Goal: Task Accomplishment & Management: Complete application form

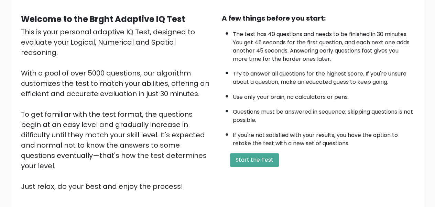
scroll to position [69, 0]
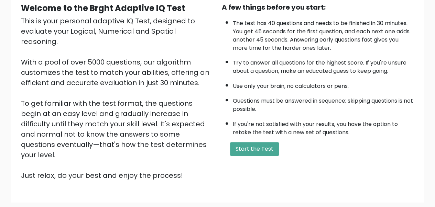
click at [361, 137] on div "A few things before you start: The test has 40 questions and needs to be finish…" at bounding box center [317, 91] width 201 height 179
click at [246, 151] on button "Start the Test" at bounding box center [254, 149] width 49 height 14
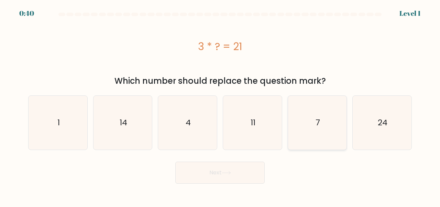
click at [308, 117] on icon "7" at bounding box center [317, 123] width 54 height 54
click at [220, 105] on input "e. 7" at bounding box center [220, 105] width 0 height 2
radio input "true"
click at [230, 165] on button "Next" at bounding box center [219, 173] width 89 height 22
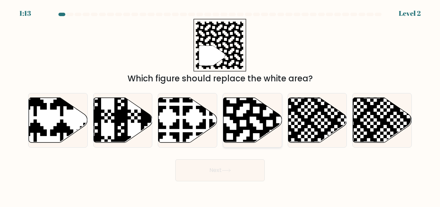
click at [266, 124] on icon at bounding box center [269, 97] width 106 height 106
click at [220, 105] on input "d." at bounding box center [220, 105] width 0 height 2
radio input "true"
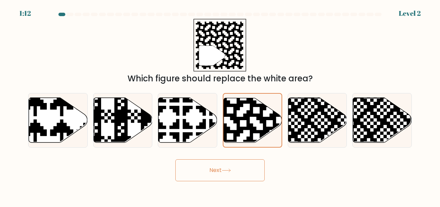
click at [247, 171] on button "Next" at bounding box center [219, 170] width 89 height 22
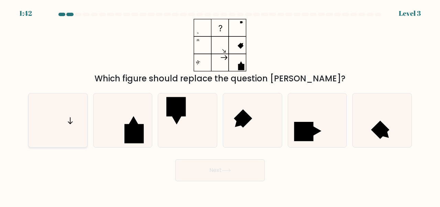
click at [60, 120] on icon at bounding box center [58, 120] width 54 height 54
click at [220, 105] on input "a." at bounding box center [220, 105] width 0 height 2
radio input "true"
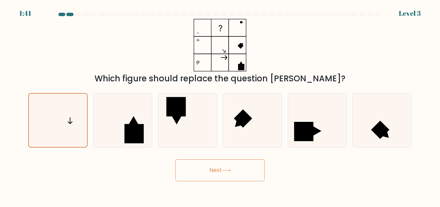
click at [230, 171] on icon at bounding box center [226, 170] width 8 height 3
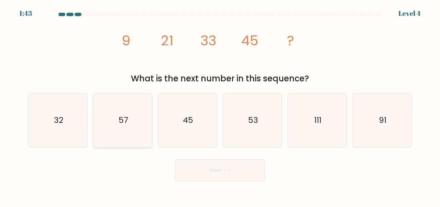
click at [109, 110] on icon "57" at bounding box center [123, 120] width 54 height 54
click at [220, 105] on input "b. 57" at bounding box center [220, 105] width 0 height 2
radio input "true"
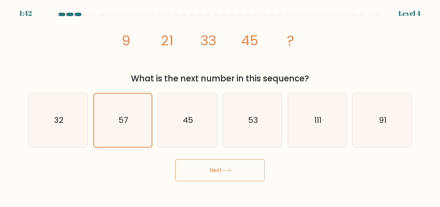
click at [249, 173] on button "Next" at bounding box center [219, 170] width 89 height 22
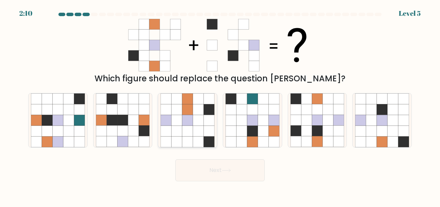
click at [193, 127] on icon at bounding box center [198, 131] width 11 height 11
click at [220, 105] on input "c." at bounding box center [220, 105] width 0 height 2
radio input "true"
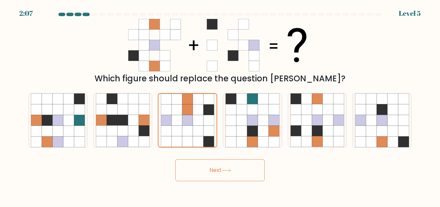
click at [242, 172] on button "Next" at bounding box center [219, 170] width 89 height 22
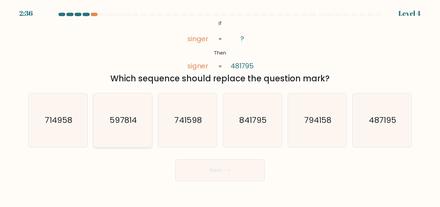
click at [121, 128] on icon "597814" at bounding box center [123, 120] width 54 height 54
click at [220, 105] on input "b. 597814" at bounding box center [220, 105] width 0 height 2
radio input "true"
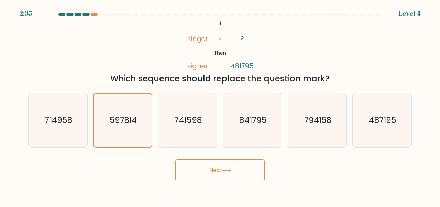
click at [225, 171] on icon at bounding box center [226, 171] width 9 height 4
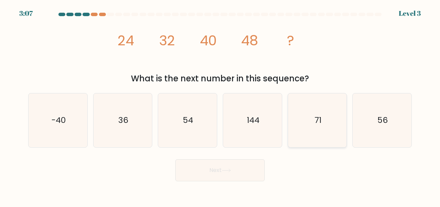
drag, startPoint x: 387, startPoint y: 125, endPoint x: 343, endPoint y: 136, distance: 45.3
click at [387, 125] on icon "56" at bounding box center [382, 120] width 54 height 54
click at [220, 105] on input "f. 56" at bounding box center [220, 105] width 0 height 2
radio input "true"
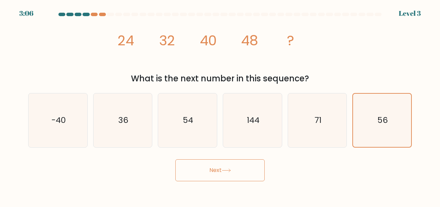
click at [250, 172] on button "Next" at bounding box center [219, 170] width 89 height 22
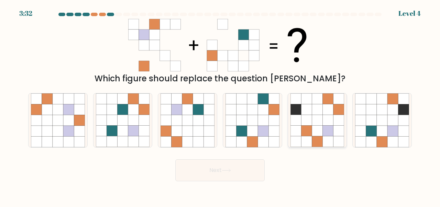
click at [327, 126] on icon at bounding box center [328, 131] width 11 height 11
click at [220, 105] on input "e." at bounding box center [220, 105] width 0 height 2
radio input "true"
click at [210, 127] on icon at bounding box center [208, 131] width 11 height 11
click at [220, 105] on input "c." at bounding box center [220, 105] width 0 height 2
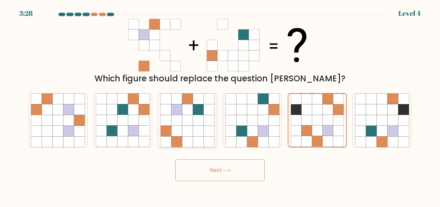
radio input "true"
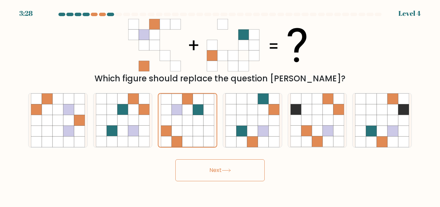
click at [238, 166] on button "Next" at bounding box center [219, 170] width 89 height 22
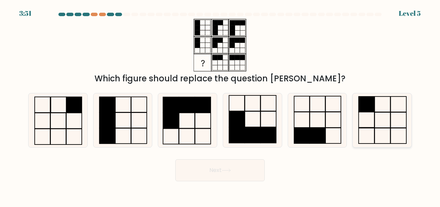
click at [388, 109] on icon at bounding box center [382, 120] width 54 height 54
click at [220, 105] on input "f." at bounding box center [220, 105] width 0 height 2
radio input "true"
click at [230, 171] on icon at bounding box center [226, 170] width 8 height 3
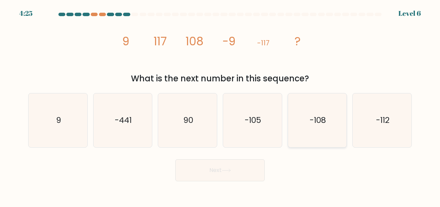
click at [324, 119] on text "-108" at bounding box center [317, 120] width 16 height 11
click at [220, 105] on input "e. -108" at bounding box center [220, 105] width 0 height 2
radio input "true"
click at [234, 172] on button "Next" at bounding box center [219, 170] width 89 height 22
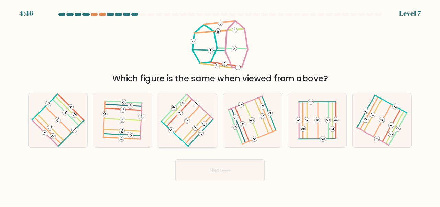
click at [190, 122] on icon at bounding box center [187, 120] width 43 height 43
click at [220, 105] on input "c." at bounding box center [220, 105] width 0 height 2
radio input "true"
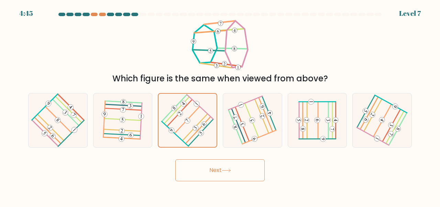
click at [253, 171] on button "Next" at bounding box center [219, 170] width 89 height 22
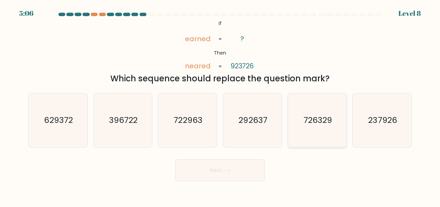
click at [309, 125] on text "726329" at bounding box center [317, 120] width 29 height 11
click at [220, 105] on input "e. 726329" at bounding box center [220, 105] width 0 height 2
radio input "true"
click at [217, 162] on button "Next" at bounding box center [219, 170] width 89 height 22
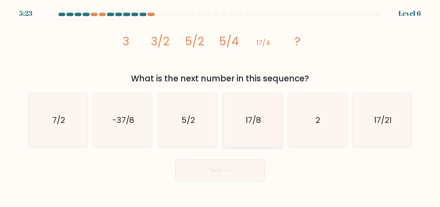
click at [262, 116] on icon "17/8" at bounding box center [252, 120] width 54 height 54
click at [220, 105] on input "d. 17/8" at bounding box center [220, 105] width 0 height 2
radio input "true"
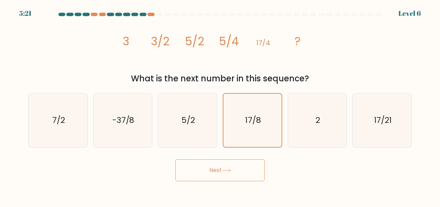
click at [254, 166] on button "Next" at bounding box center [219, 170] width 89 height 22
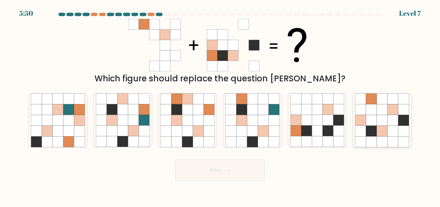
click at [358, 131] on icon at bounding box center [360, 131] width 11 height 11
click at [220, 105] on input "f." at bounding box center [220, 105] width 0 height 2
radio input "true"
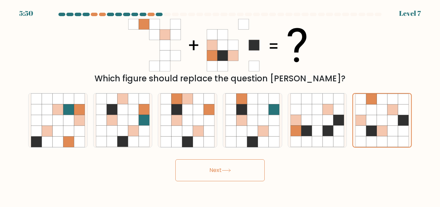
click at [238, 173] on button "Next" at bounding box center [219, 170] width 89 height 22
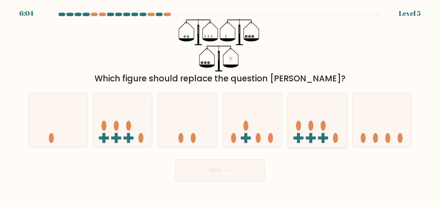
click at [315, 131] on icon at bounding box center [317, 120] width 59 height 48
click at [220, 105] on input "e." at bounding box center [220, 105] width 0 height 2
radio input "true"
click at [231, 176] on button "Next" at bounding box center [219, 170] width 89 height 22
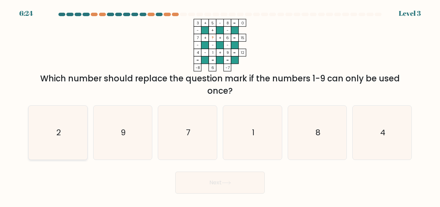
click at [49, 132] on icon "2" at bounding box center [58, 133] width 54 height 54
click at [220, 105] on input "a. 2" at bounding box center [220, 105] width 0 height 2
radio input "true"
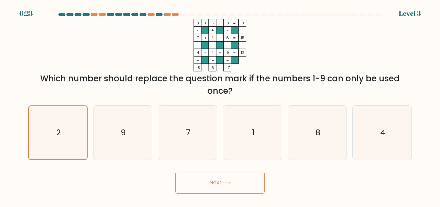
click at [247, 175] on button "Next" at bounding box center [219, 183] width 89 height 22
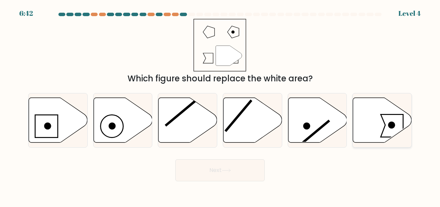
click at [379, 124] on icon at bounding box center [382, 120] width 59 height 45
click at [220, 105] on input "f." at bounding box center [220, 105] width 0 height 2
radio input "true"
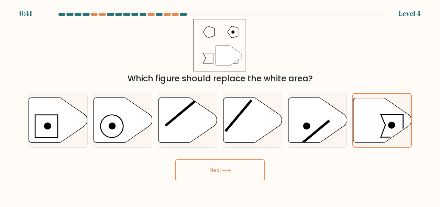
click at [247, 164] on button "Next" at bounding box center [219, 170] width 89 height 22
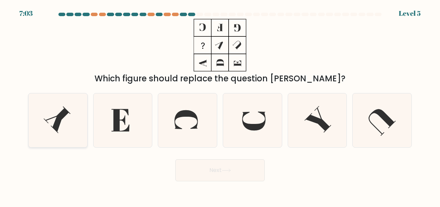
click at [63, 119] on icon at bounding box center [58, 120] width 54 height 54
click at [220, 105] on input "a." at bounding box center [220, 105] width 0 height 2
radio input "true"
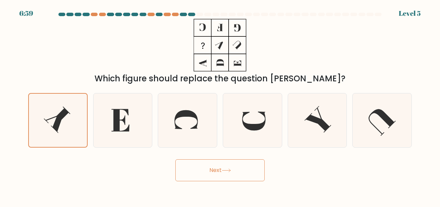
click at [201, 173] on button "Next" at bounding box center [219, 170] width 89 height 22
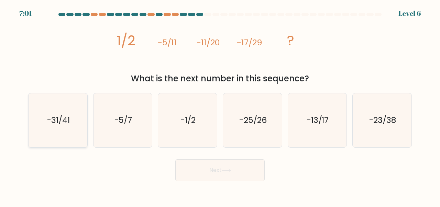
click at [58, 130] on icon "-31/41" at bounding box center [58, 120] width 54 height 54
click at [220, 105] on input "a. -31/41" at bounding box center [220, 105] width 0 height 2
radio input "true"
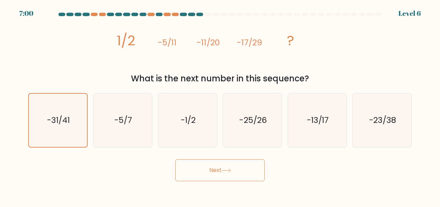
click at [221, 173] on button "Next" at bounding box center [219, 170] width 89 height 22
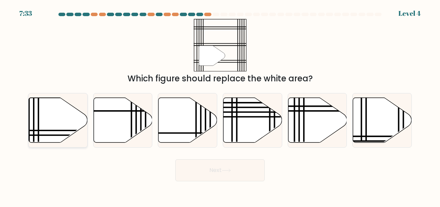
click at [61, 121] on icon at bounding box center [58, 120] width 59 height 45
click at [220, 105] on input "a." at bounding box center [220, 105] width 0 height 2
radio input "true"
click at [239, 167] on button "Next" at bounding box center [219, 170] width 89 height 22
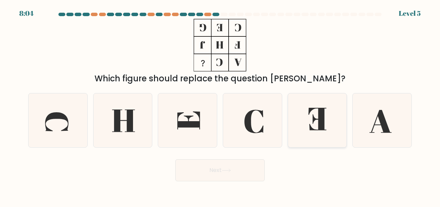
click at [320, 121] on icon at bounding box center [317, 119] width 18 height 23
click at [220, 105] on input "e." at bounding box center [220, 105] width 0 height 2
radio input "true"
click at [229, 165] on button "Next" at bounding box center [219, 170] width 89 height 22
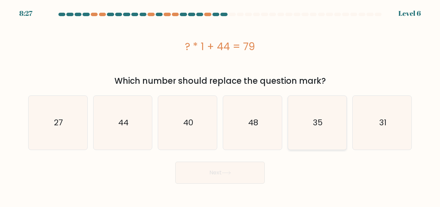
click at [332, 131] on icon "35" at bounding box center [317, 123] width 54 height 54
click at [220, 105] on input "e. 35" at bounding box center [220, 105] width 0 height 2
radio input "true"
click at [247, 174] on button "Next" at bounding box center [219, 173] width 89 height 22
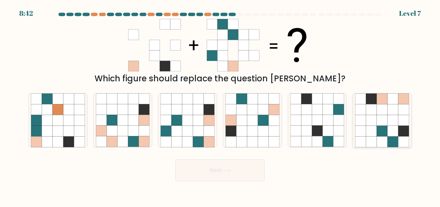
click at [381, 126] on icon at bounding box center [381, 131] width 11 height 11
click at [220, 105] on input "f." at bounding box center [220, 105] width 0 height 2
radio input "true"
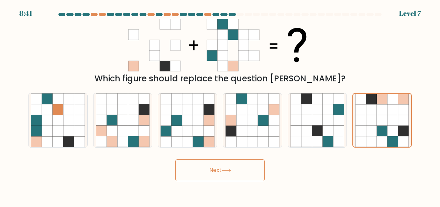
click at [248, 171] on button "Next" at bounding box center [219, 170] width 89 height 22
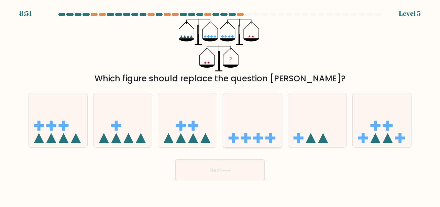
click at [249, 131] on icon at bounding box center [252, 120] width 59 height 48
click at [220, 105] on input "d." at bounding box center [220, 105] width 0 height 2
radio input "true"
click at [243, 168] on button "Next" at bounding box center [219, 170] width 89 height 22
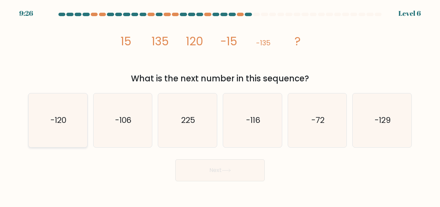
drag, startPoint x: 55, startPoint y: 122, endPoint x: 251, endPoint y: 170, distance: 201.6
click at [55, 122] on text "-120" at bounding box center [58, 120] width 16 height 11
click at [220, 105] on input "a. -120" at bounding box center [220, 105] width 0 height 2
radio input "true"
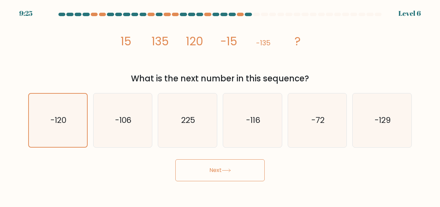
click at [247, 177] on button "Next" at bounding box center [219, 170] width 89 height 22
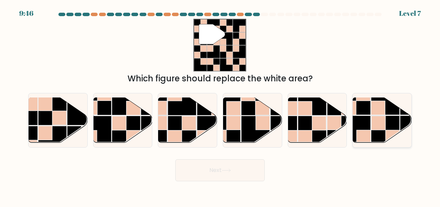
click at [377, 114] on rect at bounding box center [378, 108] width 14 height 14
click at [220, 105] on input "f." at bounding box center [220, 105] width 0 height 2
radio input "true"
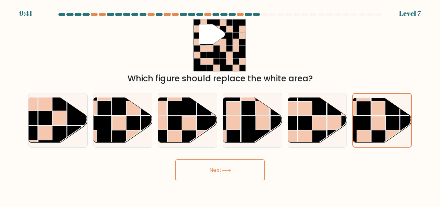
click at [223, 167] on button "Next" at bounding box center [219, 170] width 89 height 22
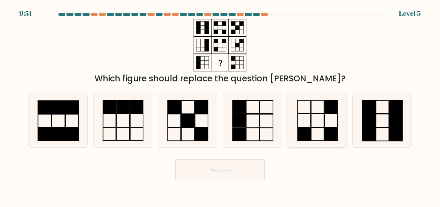
click at [308, 130] on rect at bounding box center [303, 134] width 13 height 13
click at [220, 105] on input "e." at bounding box center [220, 105] width 0 height 2
radio input "true"
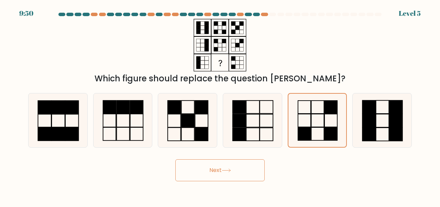
drag, startPoint x: 243, startPoint y: 178, endPoint x: 244, endPoint y: 174, distance: 4.2
click at [243, 178] on button "Next" at bounding box center [219, 170] width 89 height 22
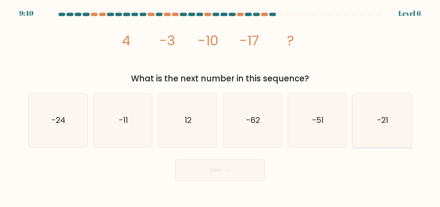
click at [395, 134] on icon "-21" at bounding box center [382, 120] width 54 height 54
click at [220, 105] on input "f. -21" at bounding box center [220, 105] width 0 height 2
radio input "true"
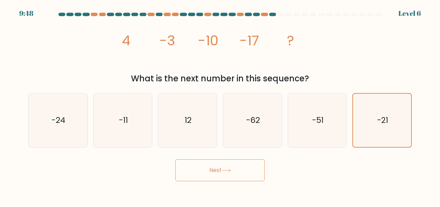
click at [249, 166] on button "Next" at bounding box center [219, 170] width 89 height 22
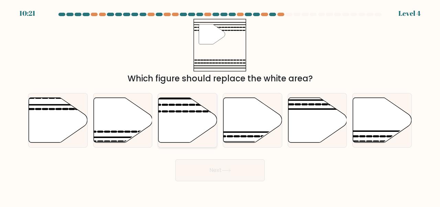
click at [184, 114] on icon at bounding box center [187, 120] width 59 height 45
click at [220, 105] on input "c." at bounding box center [220, 105] width 0 height 2
radio input "true"
click at [231, 160] on button "Next" at bounding box center [219, 170] width 89 height 22
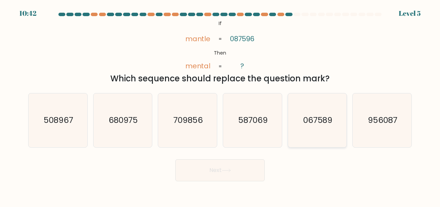
click at [302, 127] on icon "067589" at bounding box center [317, 120] width 54 height 54
click at [220, 105] on input "e. 067589" at bounding box center [220, 105] width 0 height 2
radio input "true"
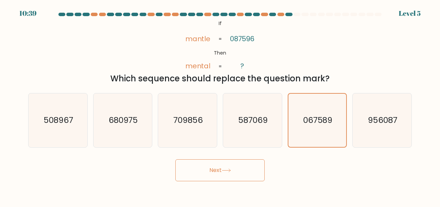
click at [215, 177] on button "Next" at bounding box center [219, 170] width 89 height 22
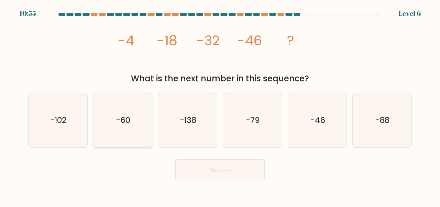
drag, startPoint x: 109, startPoint y: 110, endPoint x: 113, endPoint y: 110, distance: 4.1
click at [109, 110] on icon "-60" at bounding box center [123, 120] width 54 height 54
click at [220, 105] on input "b. -60" at bounding box center [220, 105] width 0 height 2
radio input "true"
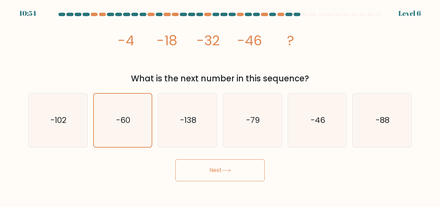
click at [247, 176] on button "Next" at bounding box center [219, 170] width 89 height 22
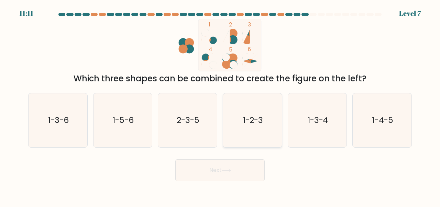
click at [240, 127] on icon "1-2-3" at bounding box center [252, 120] width 54 height 54
click at [220, 105] on input "d. 1-2-3" at bounding box center [220, 105] width 0 height 2
radio input "true"
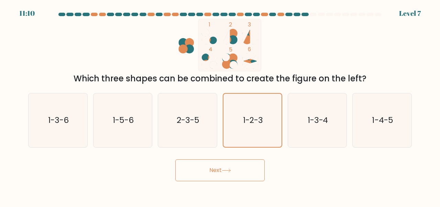
click at [248, 165] on button "Next" at bounding box center [219, 170] width 89 height 22
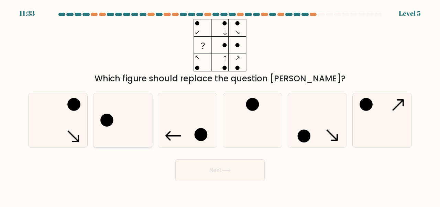
click at [121, 115] on icon at bounding box center [123, 120] width 54 height 54
click at [220, 105] on input "b." at bounding box center [220, 105] width 0 height 2
radio input "true"
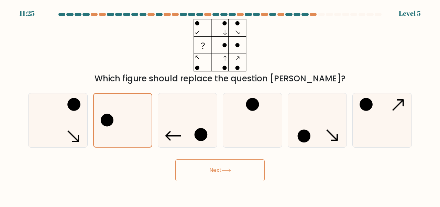
click at [247, 171] on button "Next" at bounding box center [219, 170] width 89 height 22
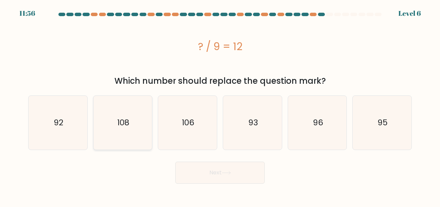
click at [135, 117] on icon "108" at bounding box center [123, 123] width 54 height 54
click at [220, 105] on input "b. 108" at bounding box center [220, 105] width 0 height 2
radio input "true"
click at [248, 173] on button "Next" at bounding box center [219, 173] width 89 height 22
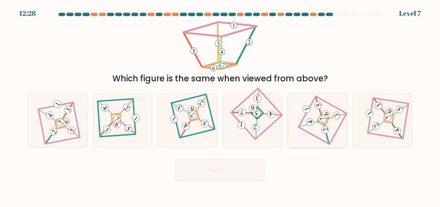
click at [313, 129] on icon at bounding box center [316, 120] width 37 height 43
click at [220, 105] on input "e." at bounding box center [220, 105] width 0 height 2
radio input "true"
click at [236, 171] on button "Next" at bounding box center [219, 170] width 89 height 22
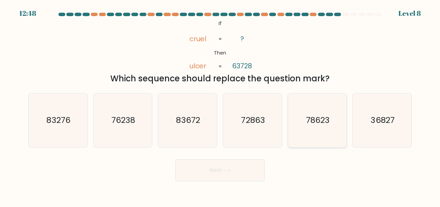
click at [312, 115] on text "78623" at bounding box center [318, 120] width 24 height 11
click at [220, 105] on input "e. 78623" at bounding box center [220, 105] width 0 height 2
radio input "true"
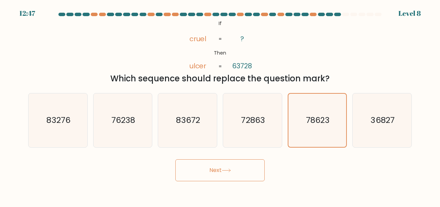
click at [247, 164] on button "Next" at bounding box center [219, 170] width 89 height 22
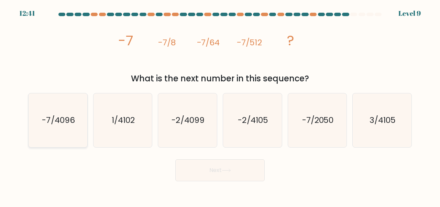
click at [78, 135] on icon "-7/4096" at bounding box center [58, 120] width 54 height 54
click at [220, 105] on input "a. -7/4096" at bounding box center [220, 105] width 0 height 2
radio input "true"
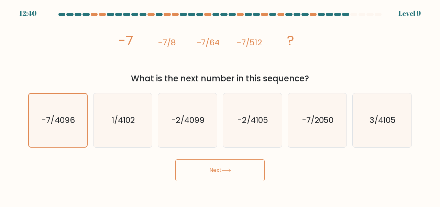
click at [245, 171] on button "Next" at bounding box center [219, 170] width 89 height 22
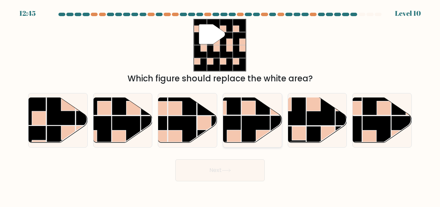
click at [254, 124] on rect at bounding box center [255, 130] width 29 height 29
click at [220, 105] on input "d." at bounding box center [220, 105] width 0 height 2
radio input "true"
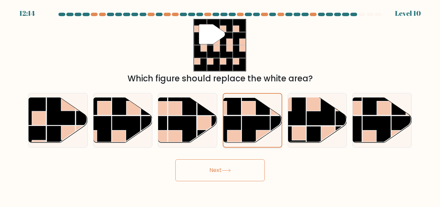
click at [251, 123] on rect at bounding box center [255, 130] width 28 height 28
click at [220, 105] on input "d." at bounding box center [220, 105] width 0 height 2
click at [231, 169] on icon at bounding box center [226, 171] width 9 height 4
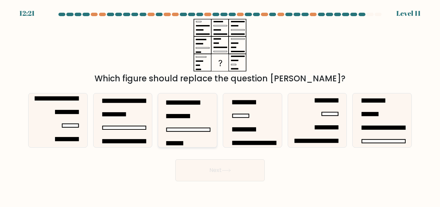
click at [179, 132] on icon at bounding box center [187, 120] width 54 height 54
click at [220, 105] on input "c." at bounding box center [220, 105] width 0 height 2
radio input "true"
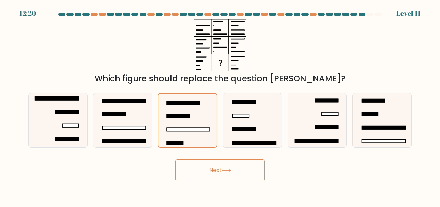
click at [235, 167] on button "Next" at bounding box center [219, 170] width 89 height 22
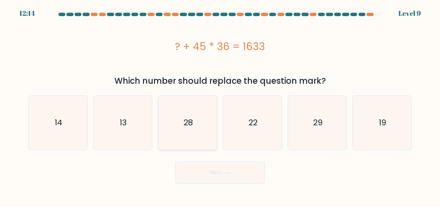
click at [185, 136] on icon "28" at bounding box center [187, 123] width 54 height 54
click at [220, 105] on input "c. 28" at bounding box center [220, 105] width 0 height 2
radio input "true"
click at [255, 166] on button "Next" at bounding box center [219, 173] width 89 height 22
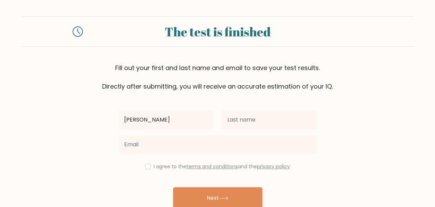
type input "[PERSON_NAME]"
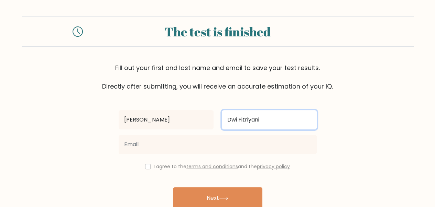
type input "Dwi Fitriyani"
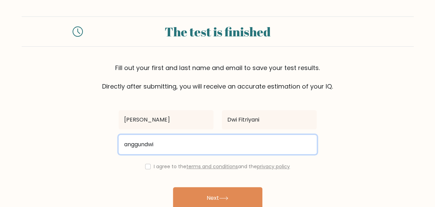
type input "anggundwi27@gmail.com"
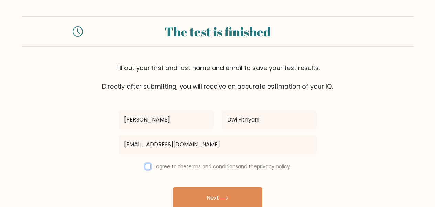
click at [148, 166] on input "checkbox" at bounding box center [147, 166] width 5 height 5
checkbox input "true"
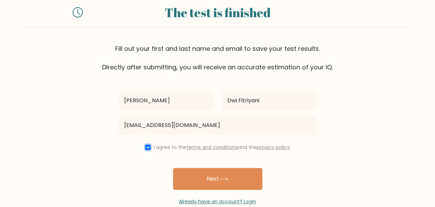
scroll to position [33, 0]
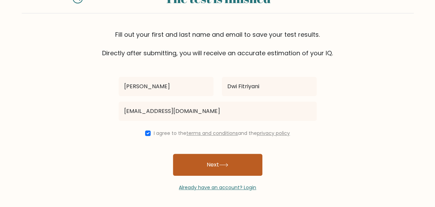
click at [203, 162] on button "Next" at bounding box center [217, 165] width 89 height 22
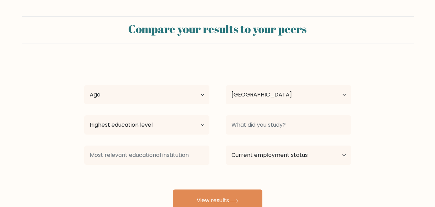
select select "ID"
click at [156, 97] on select "Age Under 18 years old 18-24 years old 25-34 years old 35-44 years old 45-54 ye…" at bounding box center [146, 94] width 125 height 19
select select "25_34"
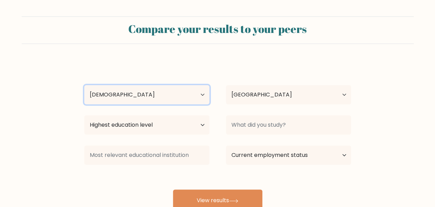
click at [84, 85] on select "Age Under 18 years old 18-24 years old 25-34 years old 35-44 years old 45-54 ye…" at bounding box center [146, 94] width 125 height 19
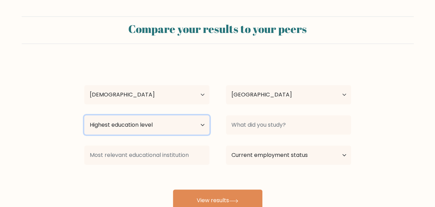
click at [163, 123] on select "Highest education level No schooling Primary Lower Secondary Upper Secondary Oc…" at bounding box center [146, 124] width 125 height 19
select select "bachelors_degree"
click at [84, 115] on select "Highest education level No schooling Primary Lower Secondary Upper Secondary Oc…" at bounding box center [146, 124] width 125 height 19
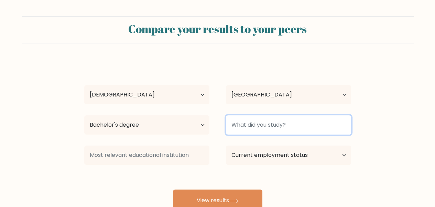
click at [238, 125] on input at bounding box center [288, 124] width 125 height 19
type input "Budi Luhur University"
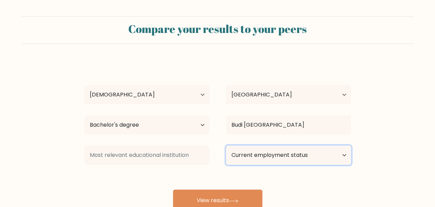
click at [282, 154] on select "Current employment status Employed Student Retired Other / prefer not to answer" at bounding box center [288, 155] width 125 height 19
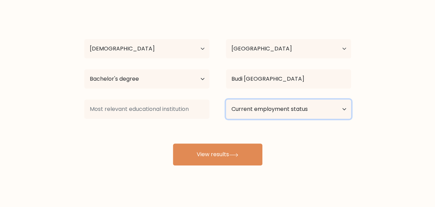
scroll to position [53, 0]
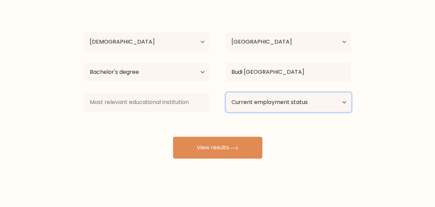
click at [274, 103] on select "Current employment status Employed Student Retired Other / prefer not to answer" at bounding box center [288, 102] width 125 height 19
select select "retired"
click at [226, 93] on select "Current employment status Employed Student Retired Other / prefer not to answer" at bounding box center [288, 102] width 125 height 19
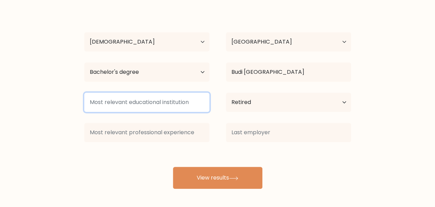
click at [156, 109] on input at bounding box center [146, 102] width 125 height 19
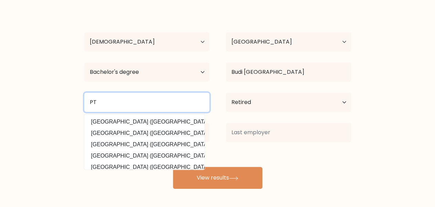
type input "P"
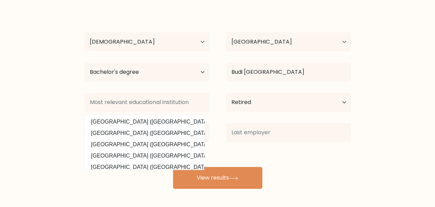
click at [38, 94] on form "Compare your results to your peers Anggun Dwi Fitriyani Age Under 18 years old …" at bounding box center [217, 76] width 435 height 225
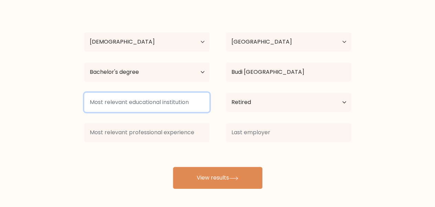
click at [104, 102] on input at bounding box center [146, 102] width 125 height 19
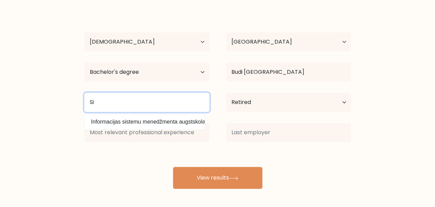
type input "S"
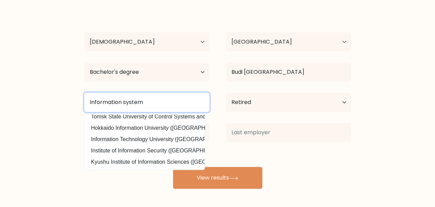
scroll to position [0, 0]
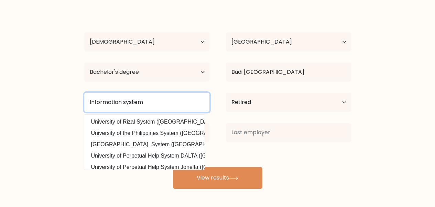
drag, startPoint x: 149, startPoint y: 103, endPoint x: 70, endPoint y: 101, distance: 79.4
click at [70, 101] on form "Compare your results to your peers Anggun Dwi Fitriyani Age Under 18 years old …" at bounding box center [217, 76] width 435 height 225
type input "Information system"
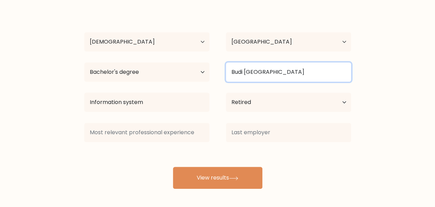
drag, startPoint x: 307, startPoint y: 73, endPoint x: 183, endPoint y: 67, distance: 124.5
click at [183, 67] on div "Highest education level No schooling Primary Lower Secondary Upper Secondary Oc…" at bounding box center [217, 72] width 283 height 25
paste input "Information system"
type input "Information system"
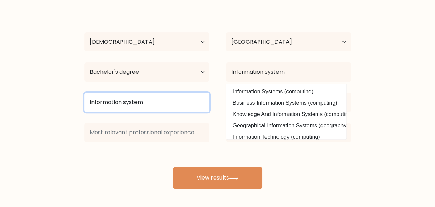
click at [157, 103] on input "Information system" at bounding box center [146, 102] width 125 height 19
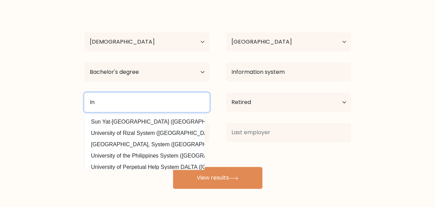
type input "I"
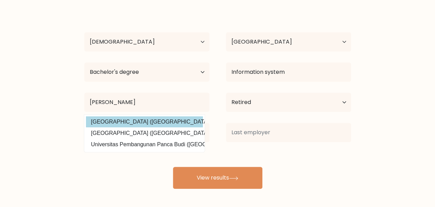
click at [155, 117] on option "Universitas Budi Luhur (Indonesia)" at bounding box center [144, 121] width 117 height 11
type input "[GEOGRAPHIC_DATA]"
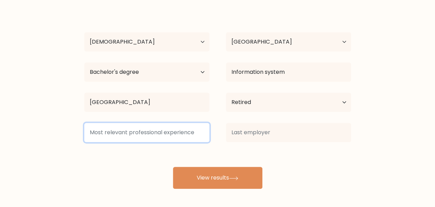
click at [140, 135] on input at bounding box center [146, 132] width 125 height 19
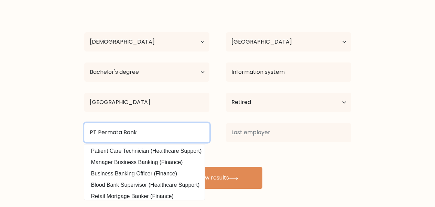
scroll to position [67, 0]
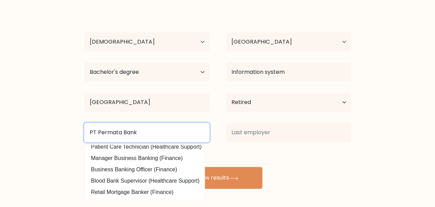
type input "PT Permata Bank"
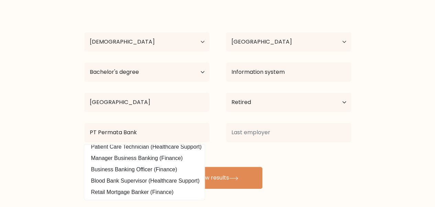
click at [56, 150] on form "Compare your results to your peers Anggun Dwi Fitriyani Age Under 18 years old …" at bounding box center [217, 76] width 435 height 225
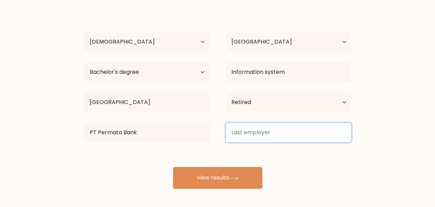
click at [238, 133] on input at bounding box center [288, 132] width 125 height 19
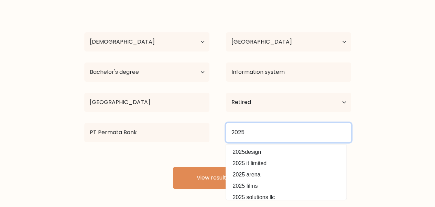
type input "2025"
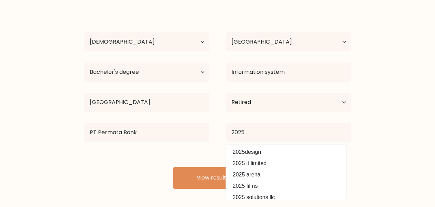
click at [189, 145] on div "Anggun Dwi Fitriyani Age Under 18 years old 18-24 years old 25-34 years old 35-…" at bounding box center [217, 98] width 275 height 181
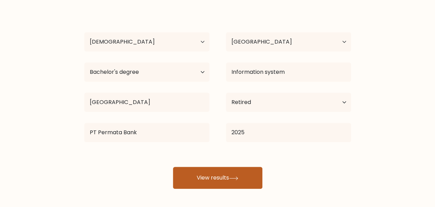
click at [201, 169] on button "View results" at bounding box center [217, 178] width 89 height 22
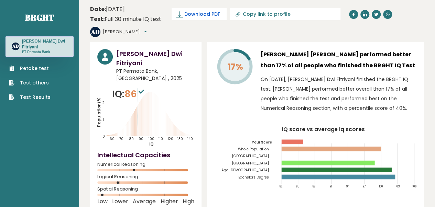
click at [208, 13] on span "Download PDF" at bounding box center [202, 14] width 36 height 7
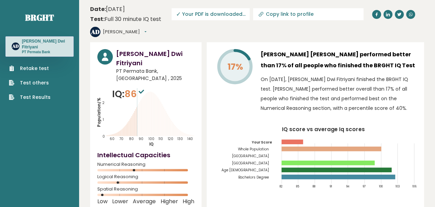
click at [214, 15] on span "✓ Your PDF is downloaded..." at bounding box center [210, 14] width 78 height 12
click at [235, 14] on span "✓ Your PDF is downloaded..." at bounding box center [210, 14] width 78 height 12
drag, startPoint x: 236, startPoint y: 14, endPoint x: 243, endPoint y: 15, distance: 7.6
click at [236, 14] on span "✓ Your PDF is downloaded..." at bounding box center [210, 14] width 78 height 12
click at [232, 13] on span "✓ Your PDF is downloaded..." at bounding box center [210, 14] width 78 height 12
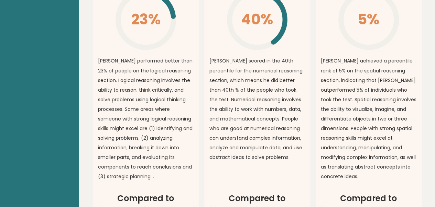
scroll to position [576, 0]
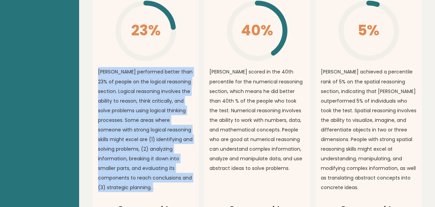
drag, startPoint x: 98, startPoint y: 63, endPoint x: 167, endPoint y: 176, distance: 132.4
click at [166, 178] on p "[PERSON_NAME] performed better than 23% of people on the logical reasoning sect…" at bounding box center [145, 129] width 95 height 125
copy p "[PERSON_NAME] performed better than 23% of people on the logical reasoning sect…"
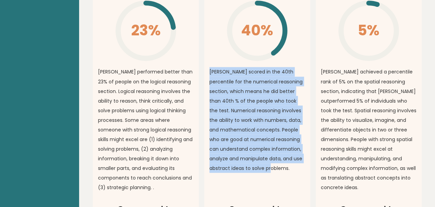
drag, startPoint x: 210, startPoint y: 60, endPoint x: 306, endPoint y: 158, distance: 137.0
click at [306, 158] on article "Numerical Reasoning Overall 40% \ Anggun scored in the 40th percentile for the …" at bounding box center [257, 81] width 106 height 243
copy p "[PERSON_NAME] scored in the 40th percentile for the numerical reasoning section…"
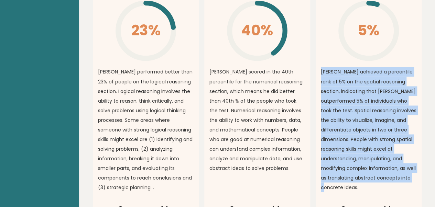
drag, startPoint x: 321, startPoint y: 61, endPoint x: 415, endPoint y: 166, distance: 140.6
click at [414, 169] on p "[PERSON_NAME] achieved a percentile rank of 5% on the spatial reasoning section…" at bounding box center [367, 129] width 95 height 125
copy p "[PERSON_NAME] achieved a percentile rank of 5% on the spatial reasoning section…"
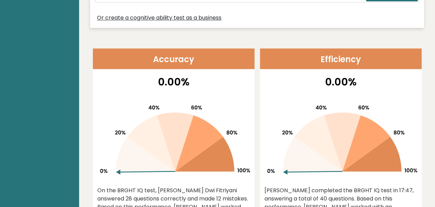
scroll to position [172, 0]
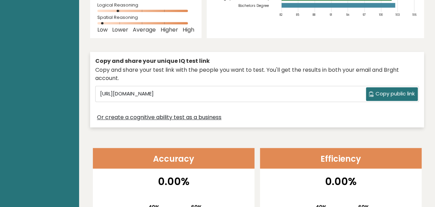
click at [382, 90] on span "Copy public link" at bounding box center [394, 94] width 39 height 8
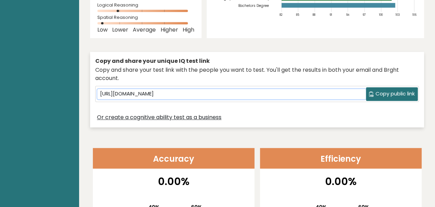
copy p "[PERSON_NAME] achieved a percentile rank of 5% on the spatial reasoning section…"
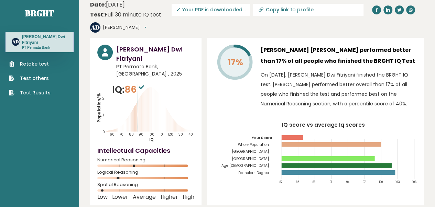
scroll to position [0, 0]
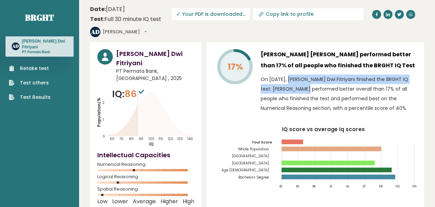
drag, startPoint x: 266, startPoint y: 80, endPoint x: 274, endPoint y: 84, distance: 9.1
click at [273, 84] on p "On [DATE], [PERSON_NAME] Dwi Fitriyani finished the BRGHT IQ test. [PERSON_NAME…" at bounding box center [338, 94] width 156 height 38
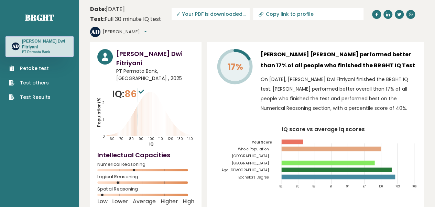
click at [278, 95] on p "On [DATE], [PERSON_NAME] Dwi Fitriyani finished the BRGHT IQ test. [PERSON_NAME…" at bounding box center [338, 94] width 156 height 38
drag, startPoint x: 263, startPoint y: 55, endPoint x: 385, endPoint y: 106, distance: 132.1
click at [385, 106] on div "Anggun Dwi Fitriyani performed better than 17% of all people who finished the B…" at bounding box center [338, 82] width 156 height 67
copy div "Anggun Dwi Fitriyani performed better than 17% of all people who finished the B…"
click at [126, 31] on button "[PERSON_NAME]" at bounding box center [125, 32] width 44 height 7
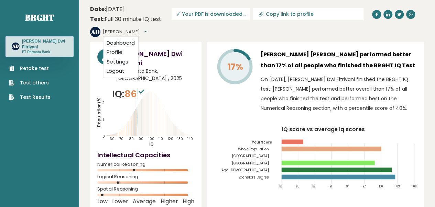
click at [148, 34] on div "AD Anggun Dashboard Profile Settings Logout" at bounding box center [119, 32] width 58 height 14
click at [273, 13] on input "Copy link to profile" at bounding box center [312, 13] width 93 height 5
type input "https://brght.org/profile/anggun-dwi-fitriyani/?utm_source=share&utm_medium=cop…"
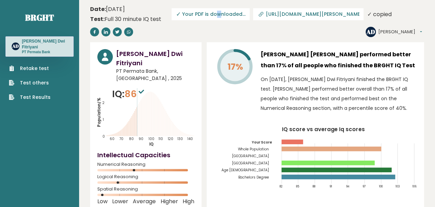
click at [218, 15] on span "✓ Your PDF is downloaded..." at bounding box center [210, 14] width 78 height 12
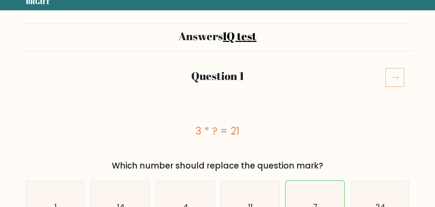
scroll to position [69, 0]
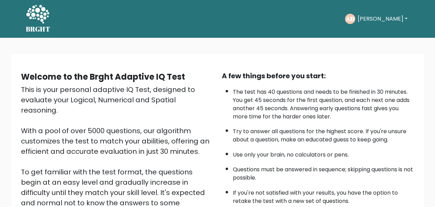
scroll to position [69, 0]
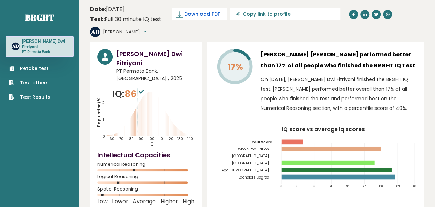
click at [197, 17] on span "Download PDF" at bounding box center [202, 14] width 36 height 7
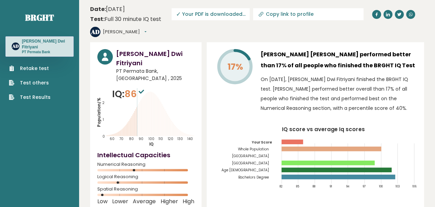
drag, startPoint x: 136, startPoint y: 120, endPoint x: 160, endPoint y: 120, distance: 24.4
click at [159, 120] on icon "Population/% IQ 0 1 2 60 70 80 90 100 110 120 130 140" at bounding box center [145, 117] width 97 height 60
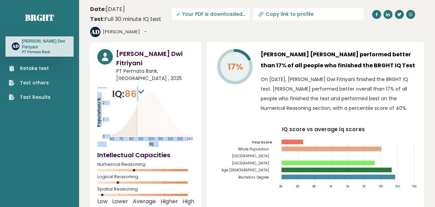
drag, startPoint x: 136, startPoint y: 81, endPoint x: 181, endPoint y: 110, distance: 52.9
click at [177, 112] on div "IQ: 86 Population/% IQ 0 1 2 60 70 80 90 100 110 120 130 140" at bounding box center [145, 117] width 97 height 60
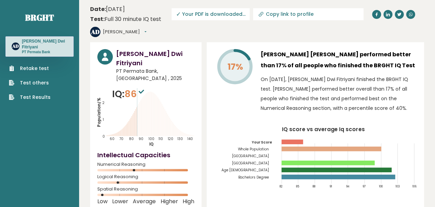
click at [186, 105] on icon "Population/% IQ 0 1 2 60 70 80 90 100 110 120 130 140" at bounding box center [145, 117] width 97 height 60
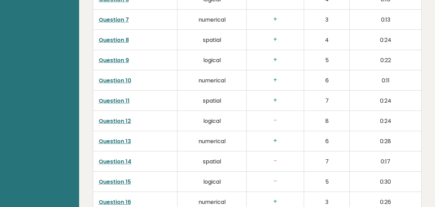
scroll to position [1271, 0]
